Goal: Find contact information: Find contact information

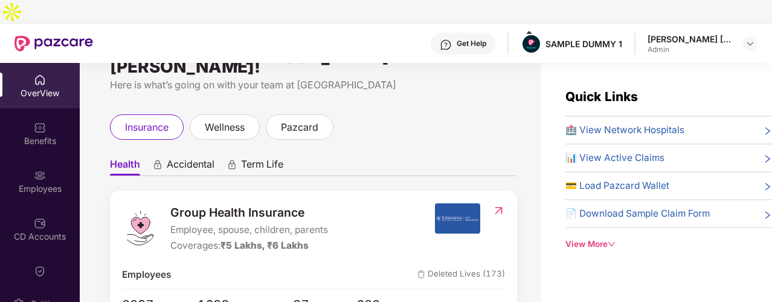
scroll to position [36, 0]
drag, startPoint x: 170, startPoint y: 196, endPoint x: 201, endPoint y: 201, distance: 31.2
click at [201, 202] on div "Group Health Insurance Employee, spouse, children, parents Coverages: ₹5 Lakhs,…" at bounding box center [278, 227] width 312 height 50
click at [208, 222] on span "Employee, spouse, children, parents" at bounding box center [249, 229] width 158 height 15
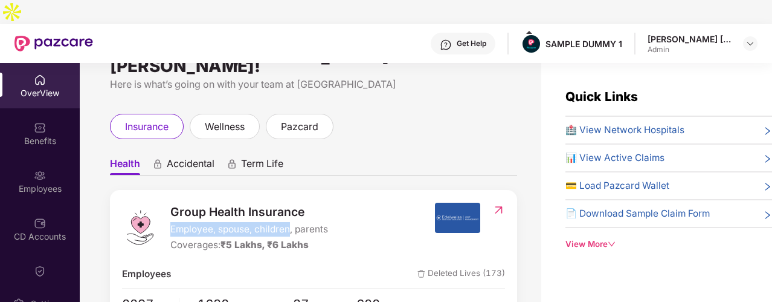
drag, startPoint x: 171, startPoint y: 193, endPoint x: 292, endPoint y: 196, distance: 120.9
click at [292, 222] on span "Employee, spouse, children, parents" at bounding box center [249, 229] width 158 height 15
drag, startPoint x: 181, startPoint y: 212, endPoint x: 251, endPoint y: 212, distance: 70.1
click at [251, 237] on div "Coverages: ₹5 Lakhs, ₹6 Lakhs" at bounding box center [249, 244] width 158 height 15
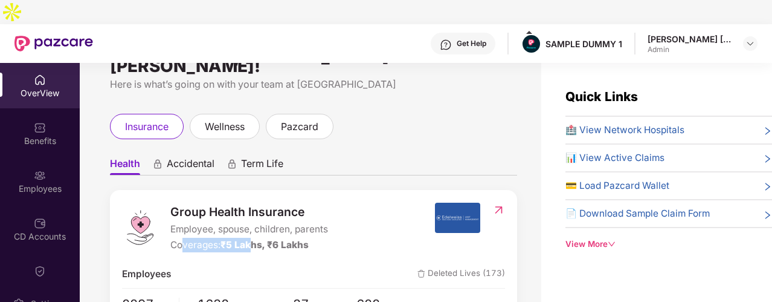
click at [251, 239] on span "₹5 Lakhs, ₹6 Lakhs" at bounding box center [265, 244] width 88 height 11
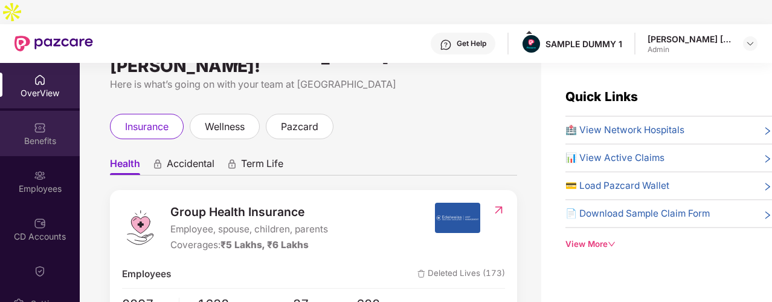
click at [51, 111] on div "Benefits" at bounding box center [40, 133] width 80 height 45
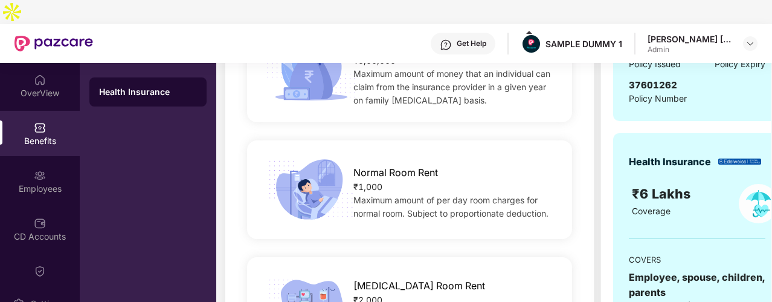
scroll to position [172, 0]
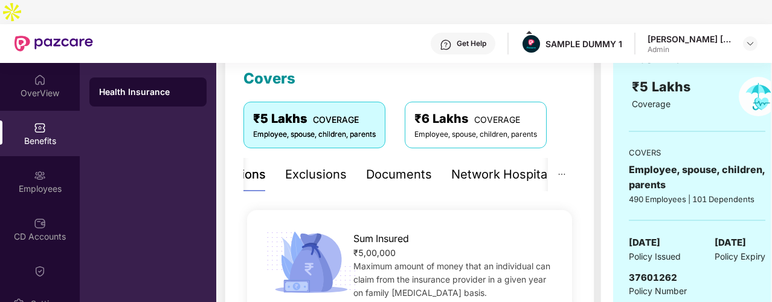
click at [312, 165] on div "Exclusions" at bounding box center [316, 174] width 62 height 19
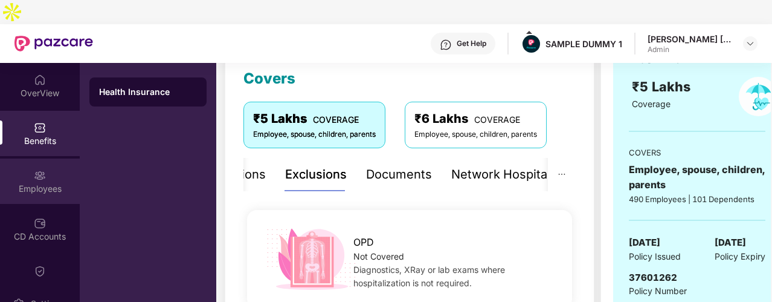
click at [60, 182] on div "Employees" at bounding box center [40, 188] width 80 height 12
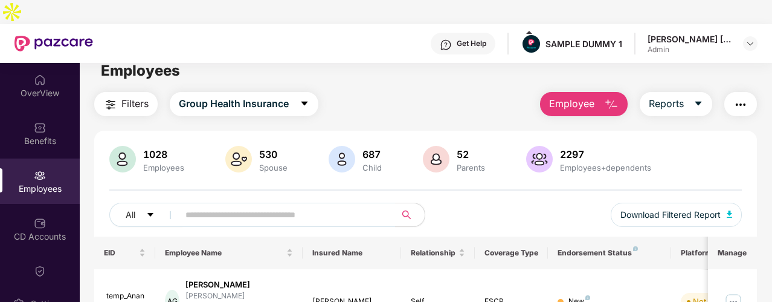
scroll to position [0, 0]
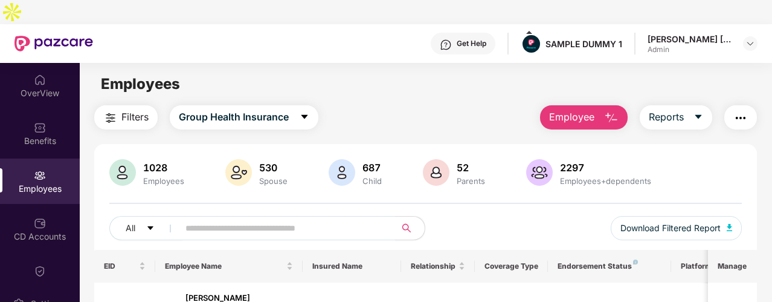
click at [568, 109] on span "Employee" at bounding box center [571, 116] width 45 height 15
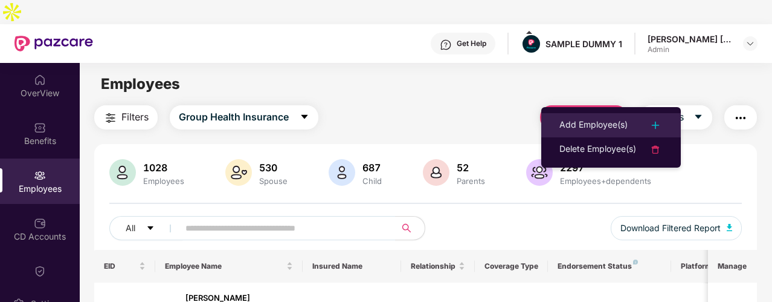
click at [582, 119] on div "Add Employee(s)" at bounding box center [594, 125] width 68 height 15
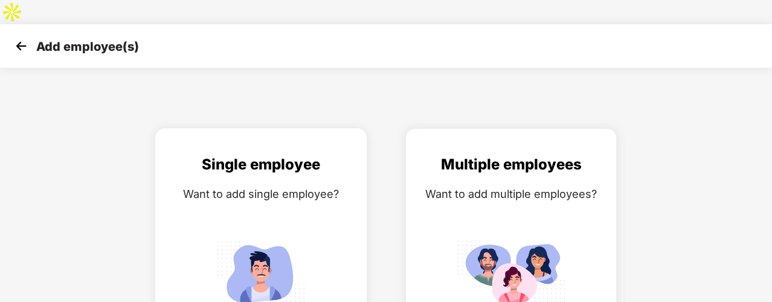
click at [290, 185] on div "Want to add single employee?" at bounding box center [261, 194] width 186 height 18
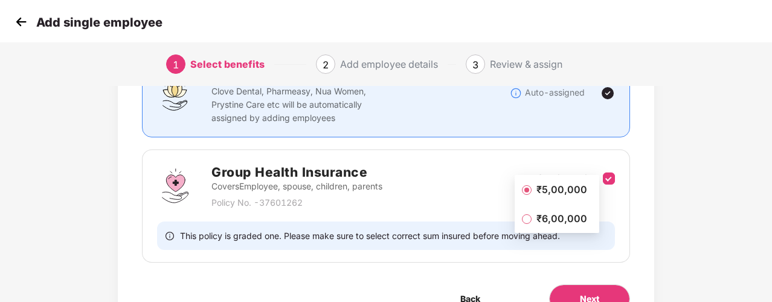
scroll to position [181, 0]
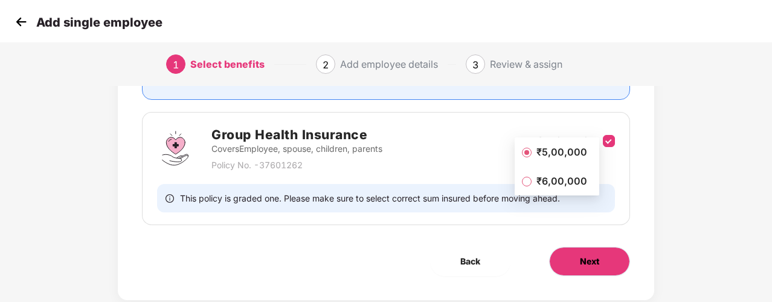
click at [614, 247] on button "Next" at bounding box center [589, 261] width 81 height 29
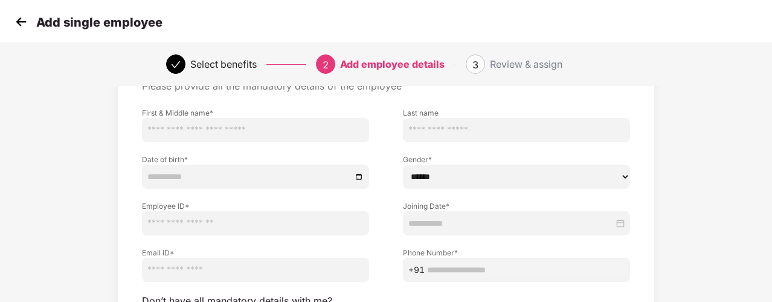
scroll to position [121, 0]
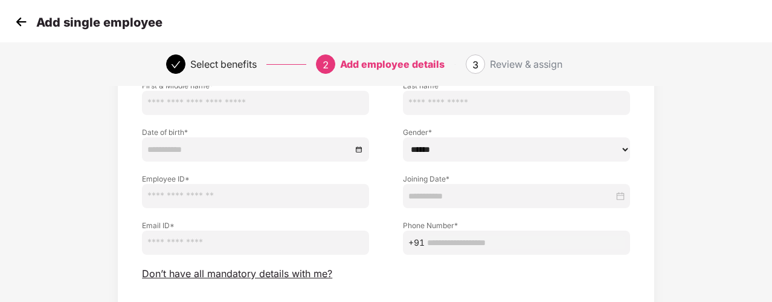
click at [25, 18] on img at bounding box center [21, 22] width 18 height 18
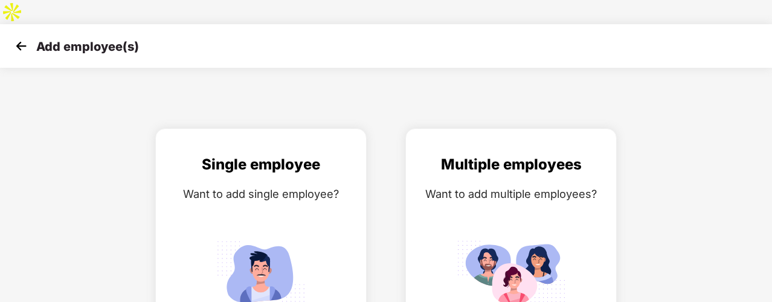
click at [25, 37] on img at bounding box center [21, 46] width 18 height 18
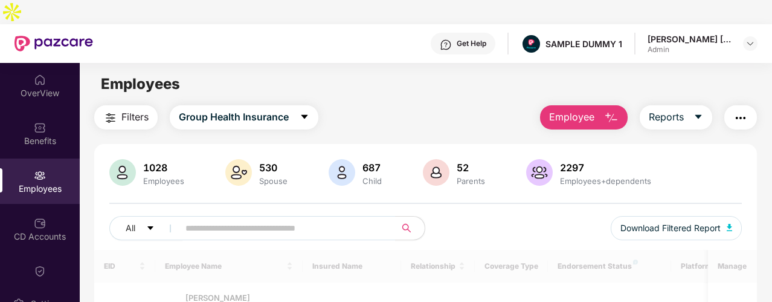
click at [466, 33] on div "Get Help" at bounding box center [463, 44] width 65 height 22
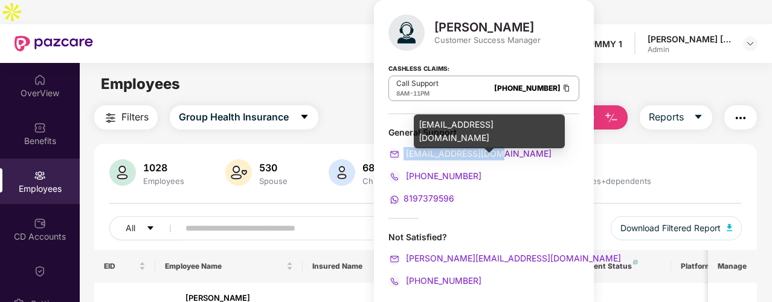
drag, startPoint x: 504, startPoint y: 148, endPoint x: 404, endPoint y: 147, distance: 99.7
click at [404, 147] on div "[EMAIL_ADDRESS][DOMAIN_NAME]" at bounding box center [484, 153] width 191 height 13
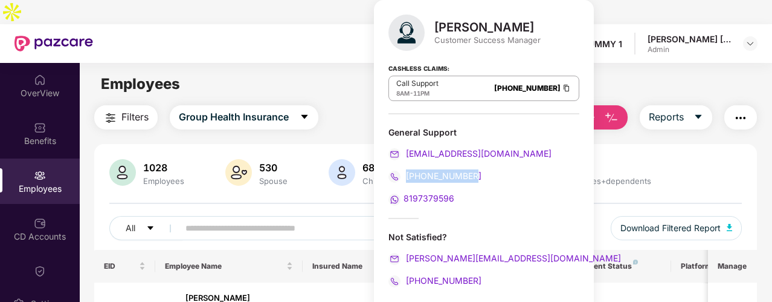
drag, startPoint x: 476, startPoint y: 175, endPoint x: 408, endPoint y: 175, distance: 68.3
click at [408, 175] on div "[PHONE_NUMBER]" at bounding box center [484, 175] width 191 height 13
drag, startPoint x: 459, startPoint y: 201, endPoint x: 405, endPoint y: 200, distance: 54.4
click at [405, 200] on div "8197379596" at bounding box center [484, 198] width 191 height 13
click at [474, 54] on div "Cashless Claims: Call Support 8AM - 11PM [PHONE_NUMBER]" at bounding box center [484, 84] width 191 height 60
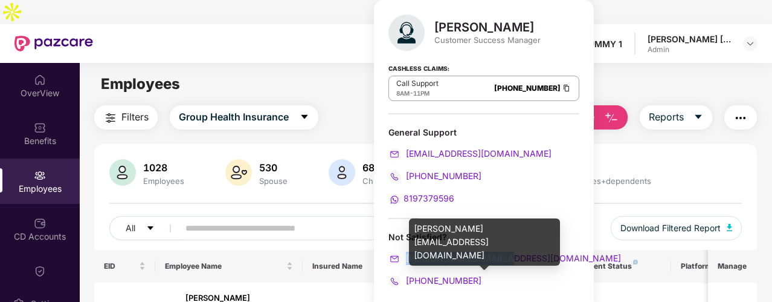
drag, startPoint x: 522, startPoint y: 257, endPoint x: 406, endPoint y: 258, distance: 116.0
click at [406, 258] on div "[PERSON_NAME][EMAIL_ADDRESS][DOMAIN_NAME]" at bounding box center [484, 257] width 191 height 13
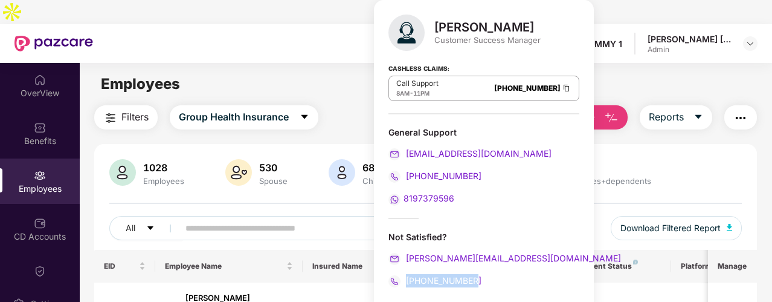
drag, startPoint x: 477, startPoint y: 282, endPoint x: 407, endPoint y: 282, distance: 70.1
click at [407, 282] on div "[PHONE_NUMBER]" at bounding box center [484, 280] width 191 height 13
click at [575, 73] on div "Employees" at bounding box center [426, 84] width 692 height 23
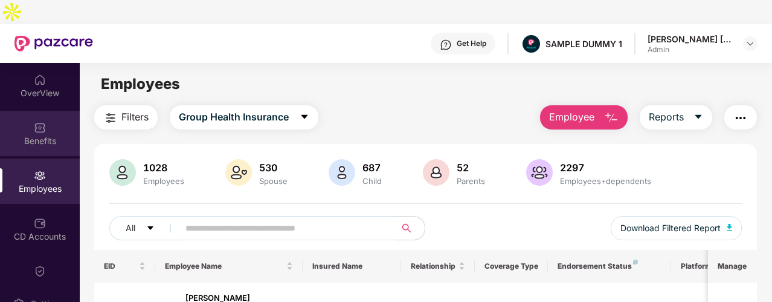
click at [65, 111] on div "Benefits" at bounding box center [40, 133] width 80 height 45
